Goal: Task Accomplishment & Management: Complete application form

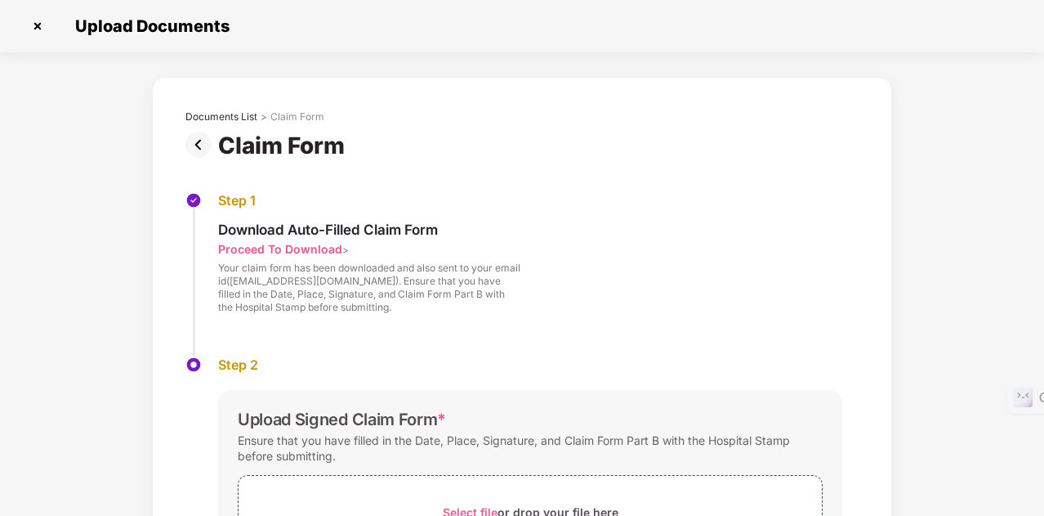
scroll to position [172, 0]
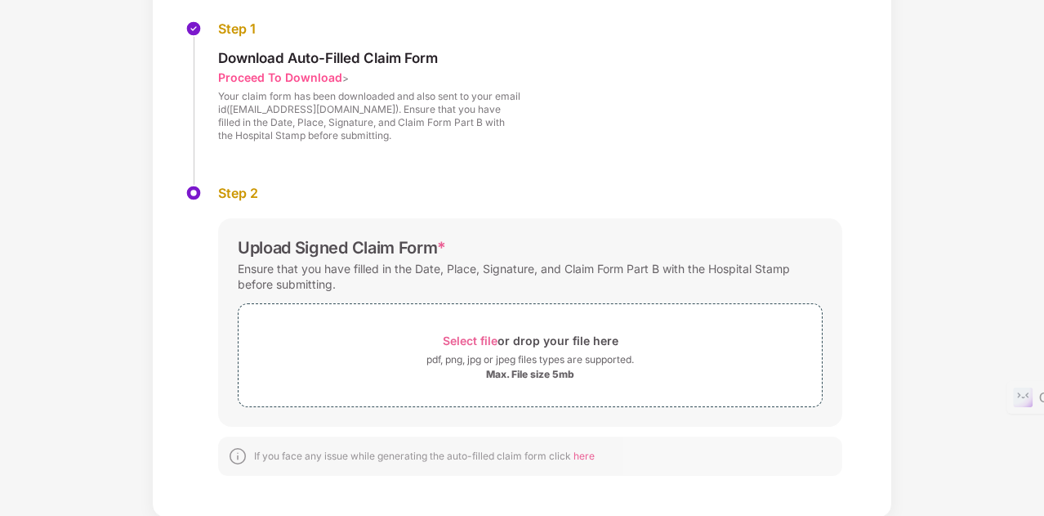
click at [264, 71] on div "Proceed To Download" at bounding box center [280, 77] width 124 height 16
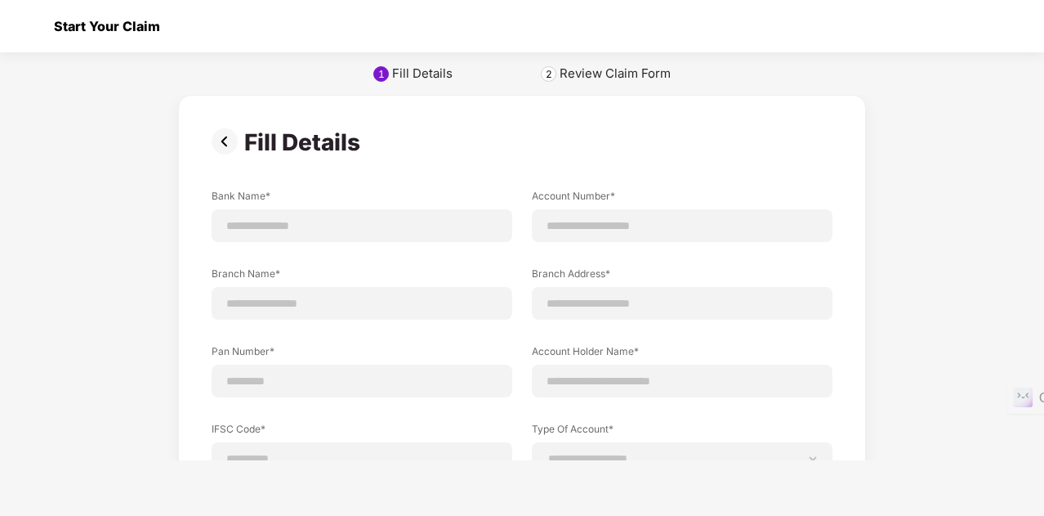
scroll to position [0, 0]
click at [35, 20] on div at bounding box center [31, 26] width 26 height 26
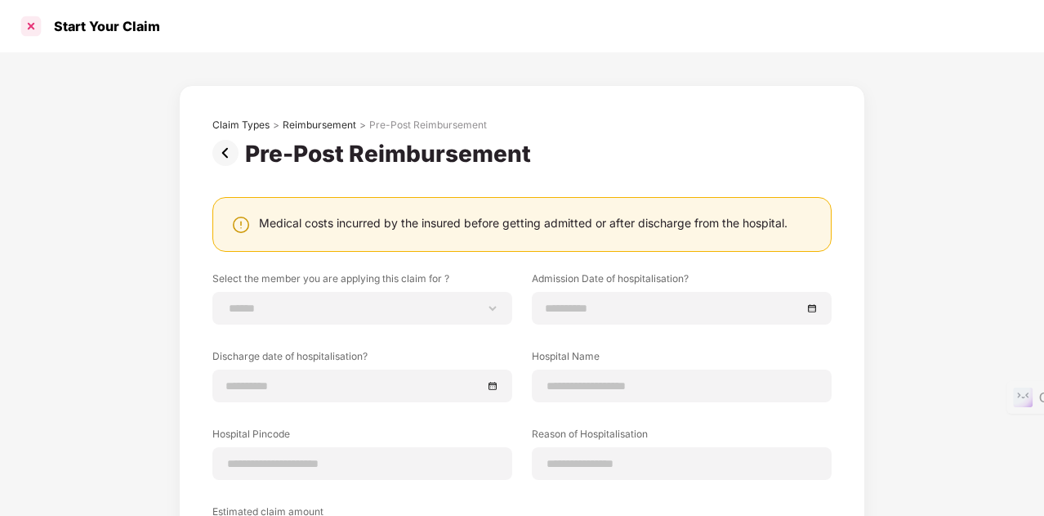
click at [29, 24] on div at bounding box center [31, 26] width 26 height 26
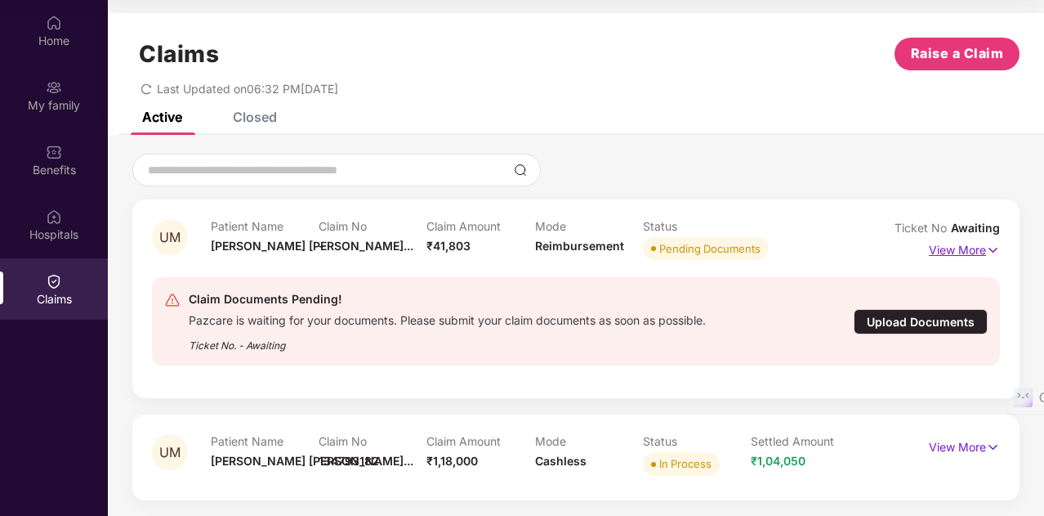
click at [979, 251] on p "View More" at bounding box center [964, 248] width 71 height 22
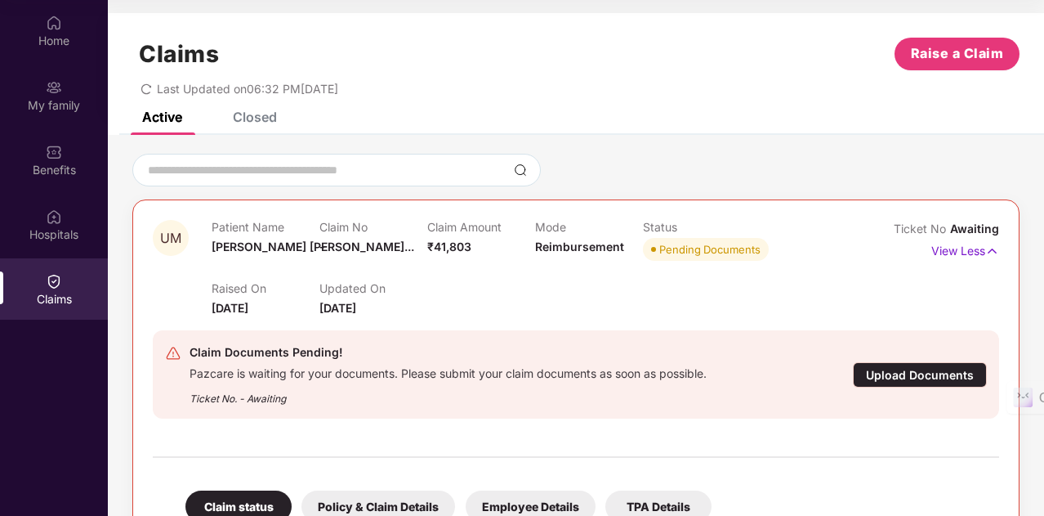
click at [906, 375] on div "Upload Documents" at bounding box center [920, 374] width 134 height 25
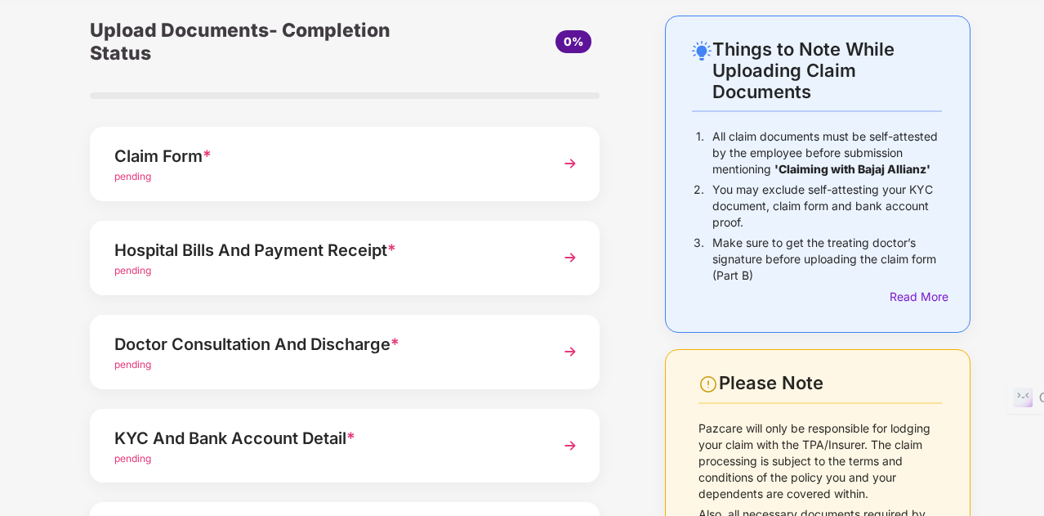
scroll to position [163, 0]
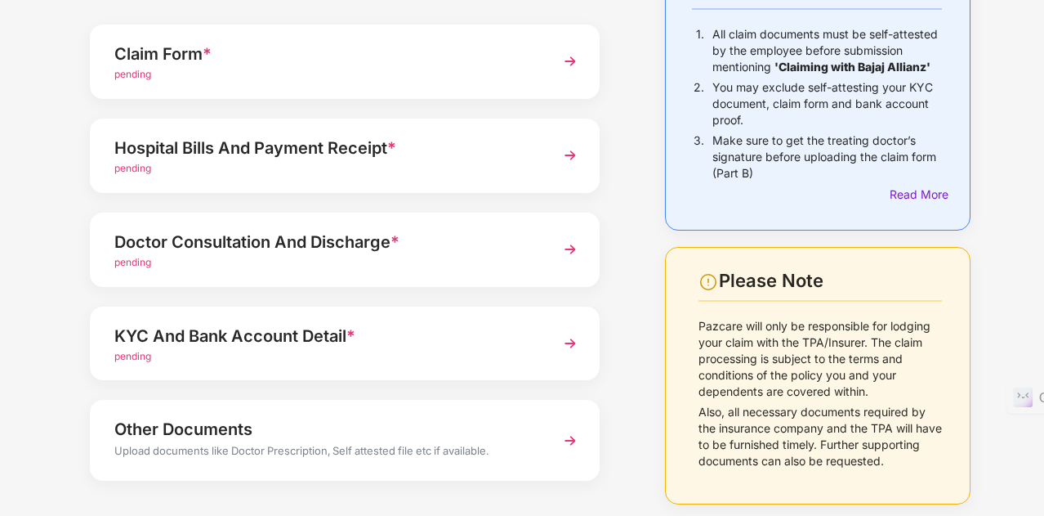
click at [564, 59] on img at bounding box center [570, 61] width 29 height 29
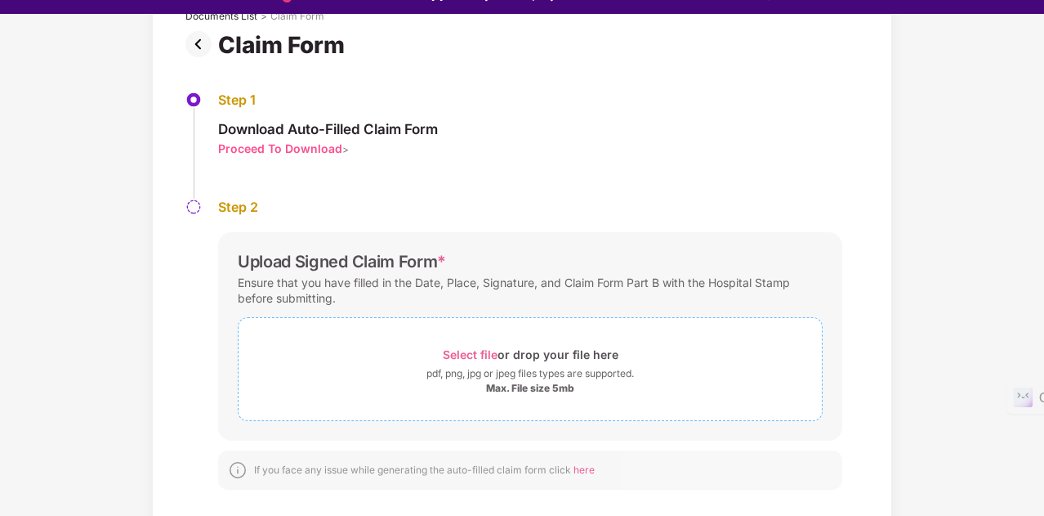
scroll to position [39, 0]
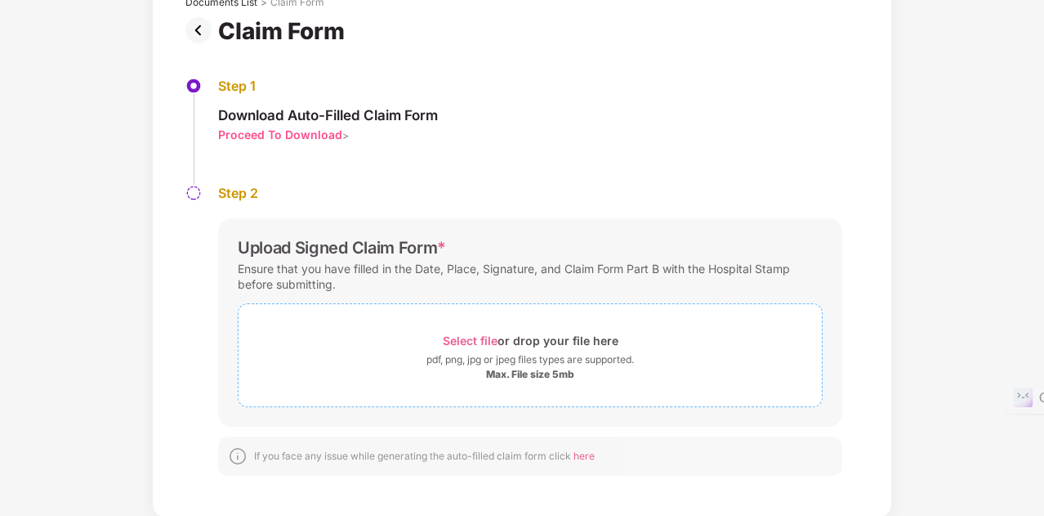
click at [482, 336] on span "Select file" at bounding box center [470, 340] width 55 height 14
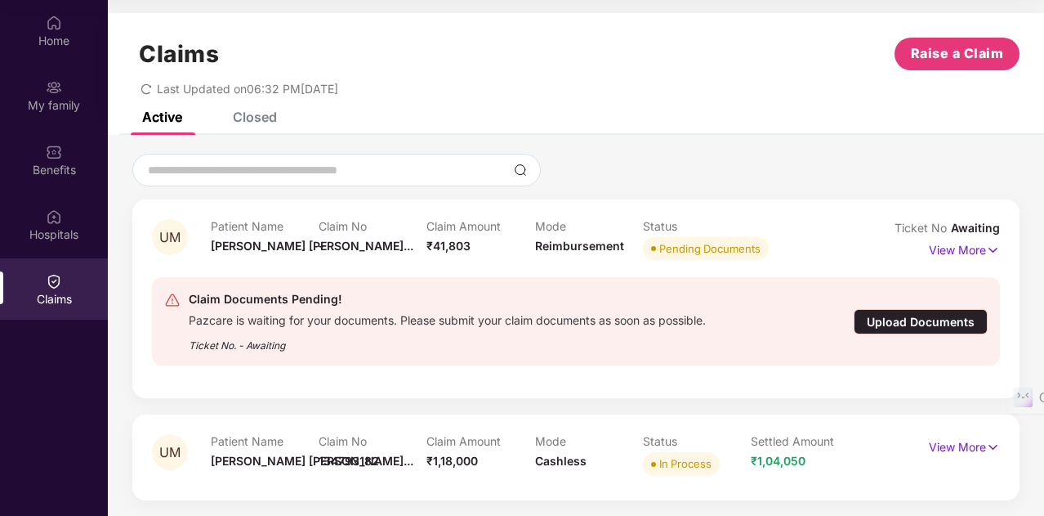
scroll to position [0, 0]
click at [892, 316] on div "Upload Documents" at bounding box center [921, 321] width 134 height 25
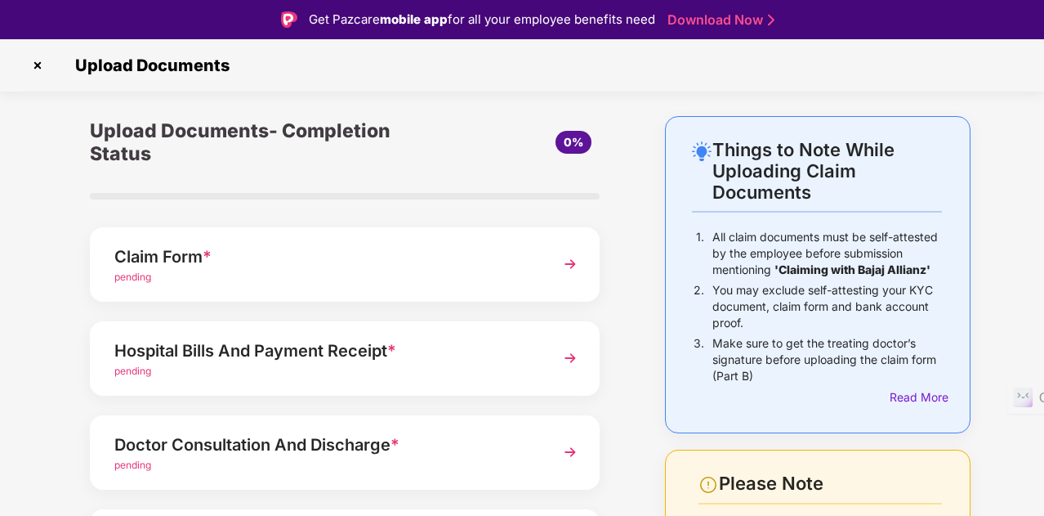
drag, startPoint x: 38, startPoint y: 62, endPoint x: 346, endPoint y: 144, distance: 318.8
click at [38, 63] on img at bounding box center [38, 65] width 26 height 26
